Goal: Task Accomplishment & Management: Complete application form

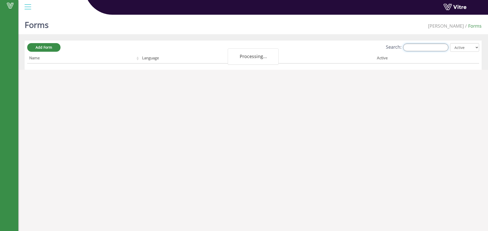
click at [431, 51] on input "Search:" at bounding box center [425, 48] width 45 height 8
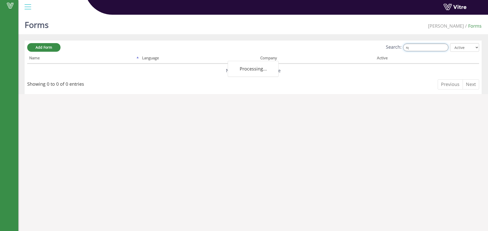
type input "ן"
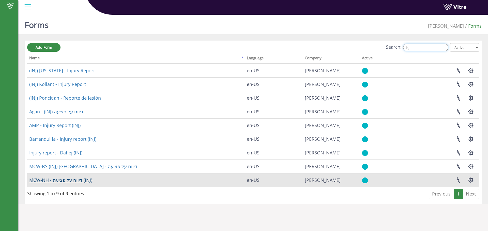
type input "Inj"
click at [55, 182] on link "MCW-NH - דיווח על פציעה (INJ)" at bounding box center [60, 180] width 63 height 6
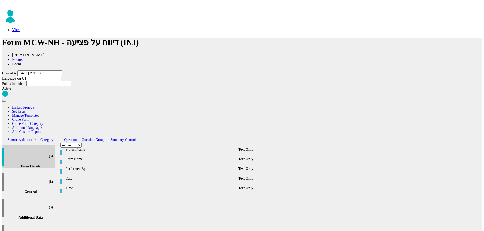
click at [55, 171] on div "(8 ) General" at bounding box center [28, 182] width 53 height 23
click at [35, 175] on div at bounding box center [28, 180] width 11 height 11
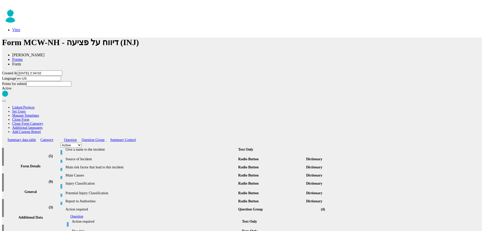
click at [51, 197] on div "(3 ) Additional Data" at bounding box center [28, 208] width 53 height 23
click at [53, 197] on div "(3 ) Additional Data" at bounding box center [28, 208] width 53 height 23
click at [35, 201] on div at bounding box center [28, 206] width 11 height 11
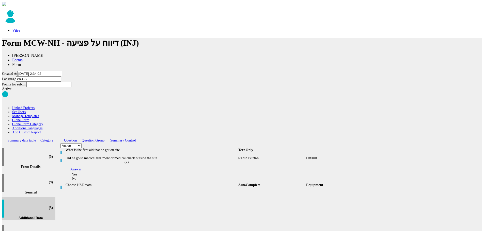
click at [35, 175] on div at bounding box center [28, 180] width 11 height 11
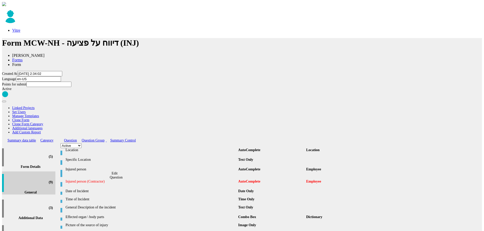
click at [115, 172] on icon at bounding box center [115, 172] width 0 height 0
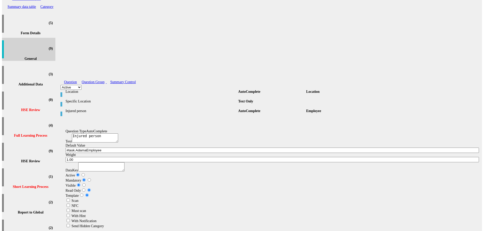
scroll to position [135, 0]
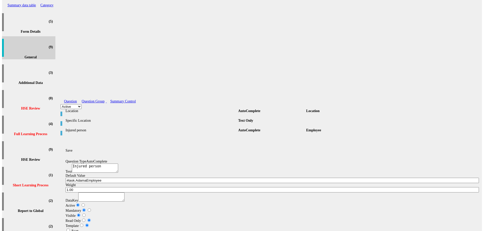
click at [67, 142] on icon at bounding box center [67, 145] width 0 height 7
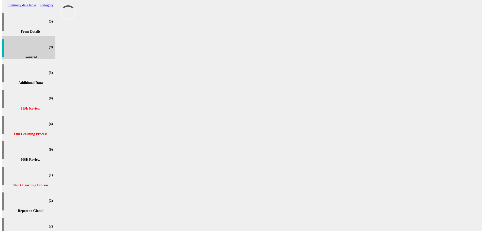
scroll to position [28, 0]
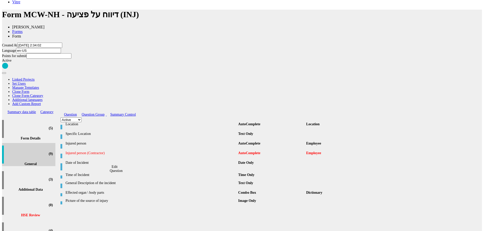
click at [115, 166] on icon at bounding box center [115, 166] width 0 height 0
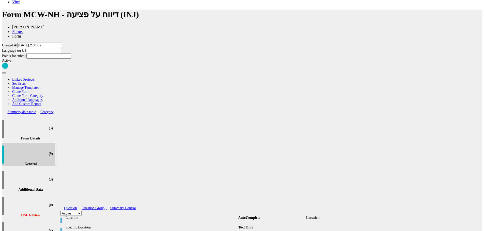
scroll to position [135, 0]
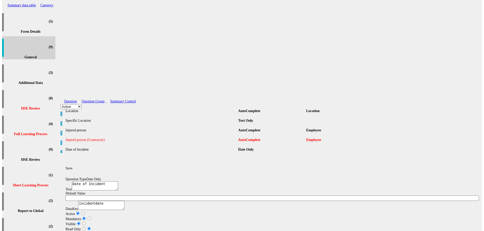
click at [67, 160] on icon at bounding box center [67, 163] width 0 height 7
